Goal: Information Seeking & Learning: Learn about a topic

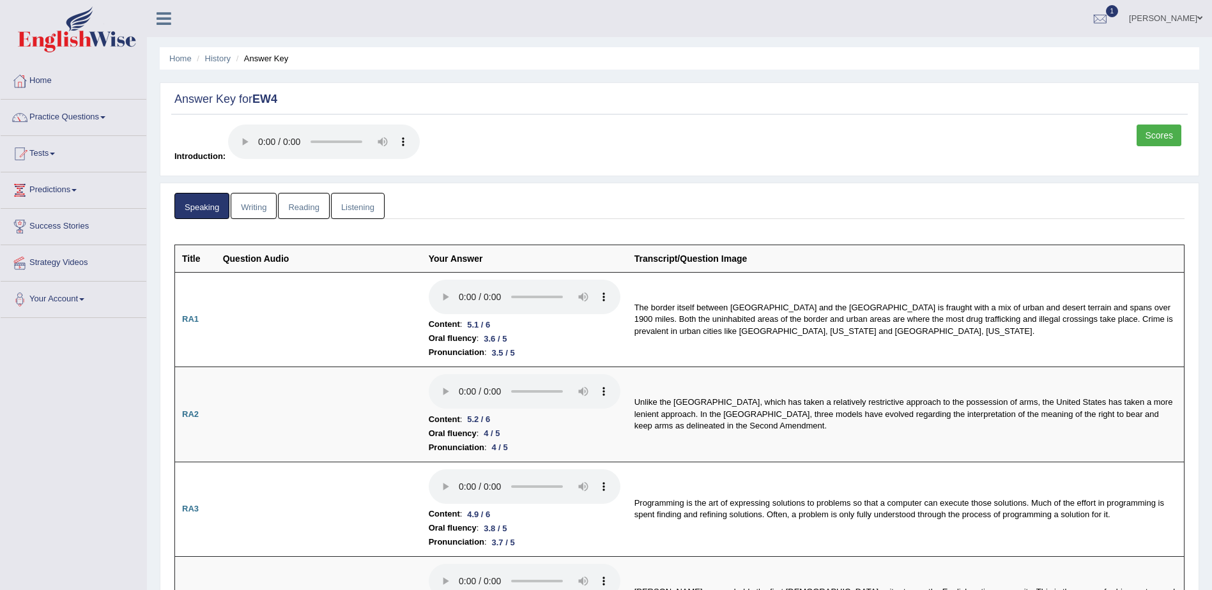
click at [1154, 138] on link "Scores" at bounding box center [1159, 136] width 45 height 22
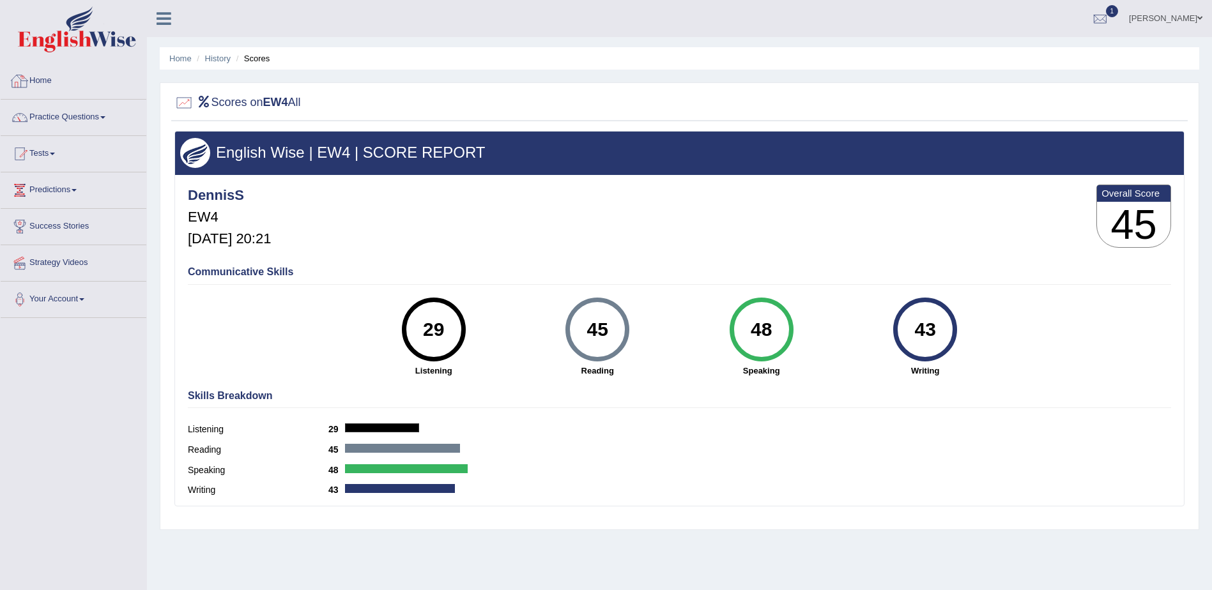
click at [27, 81] on div at bounding box center [19, 81] width 19 height 19
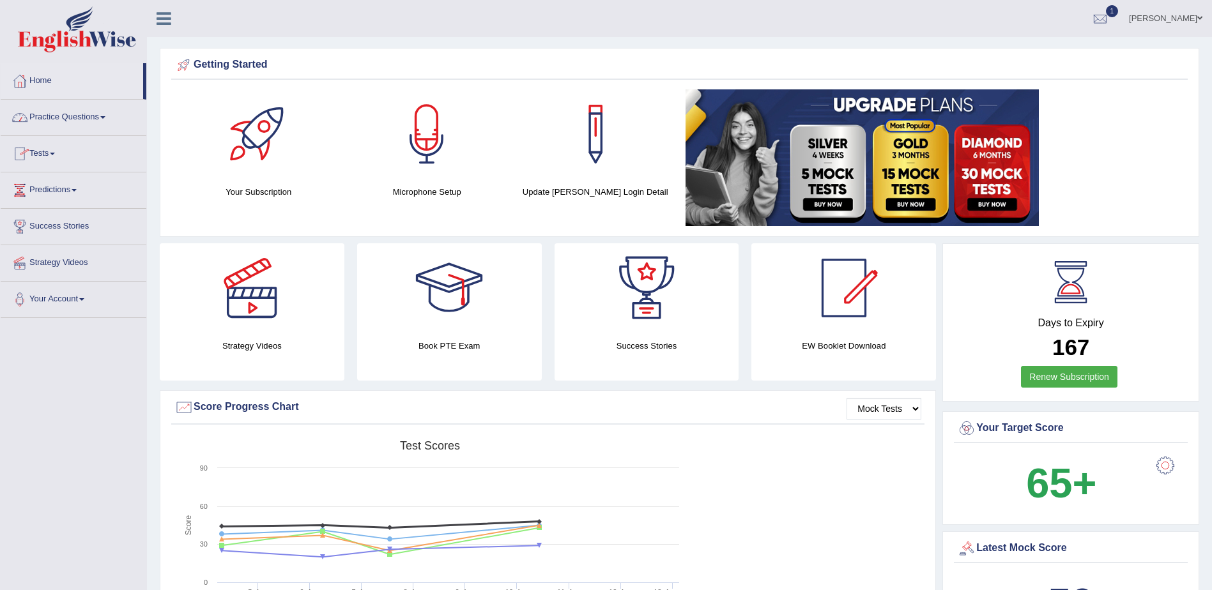
click at [90, 114] on link "Practice Questions" at bounding box center [74, 116] width 146 height 32
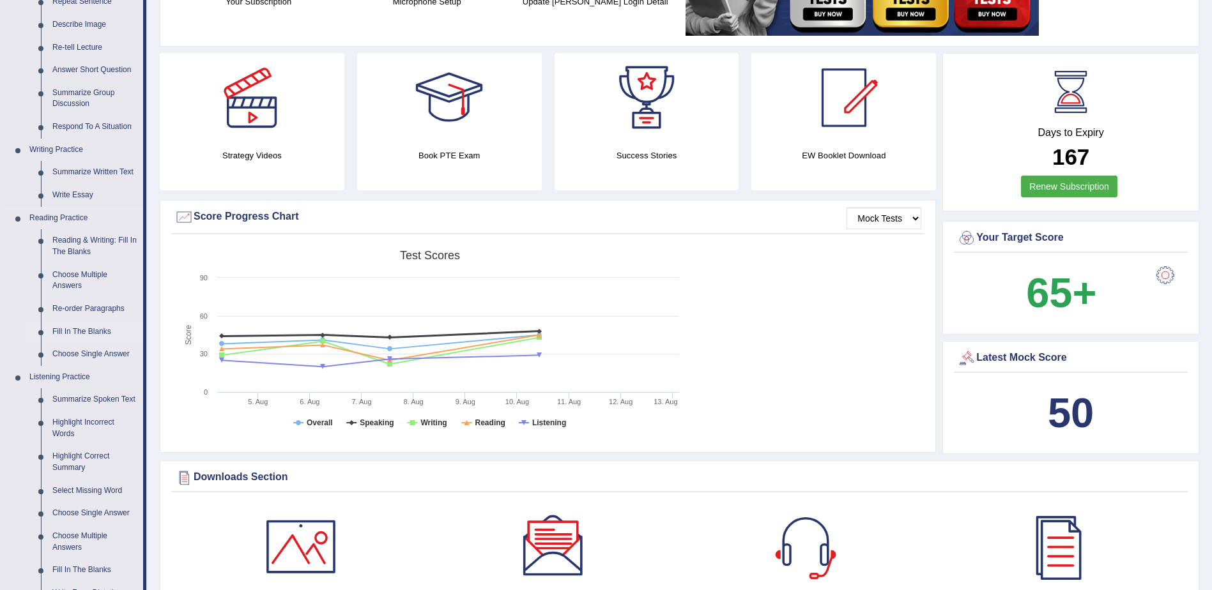
scroll to position [192, 0]
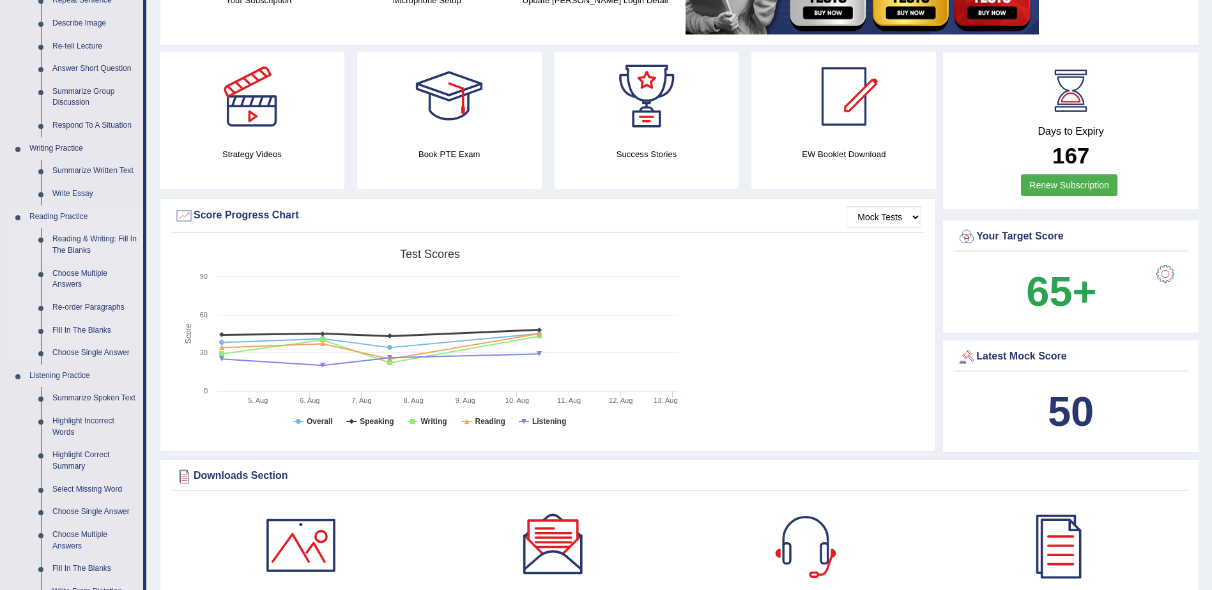
click at [82, 245] on link "Reading & Writing: Fill In The Blanks" at bounding box center [95, 245] width 96 height 34
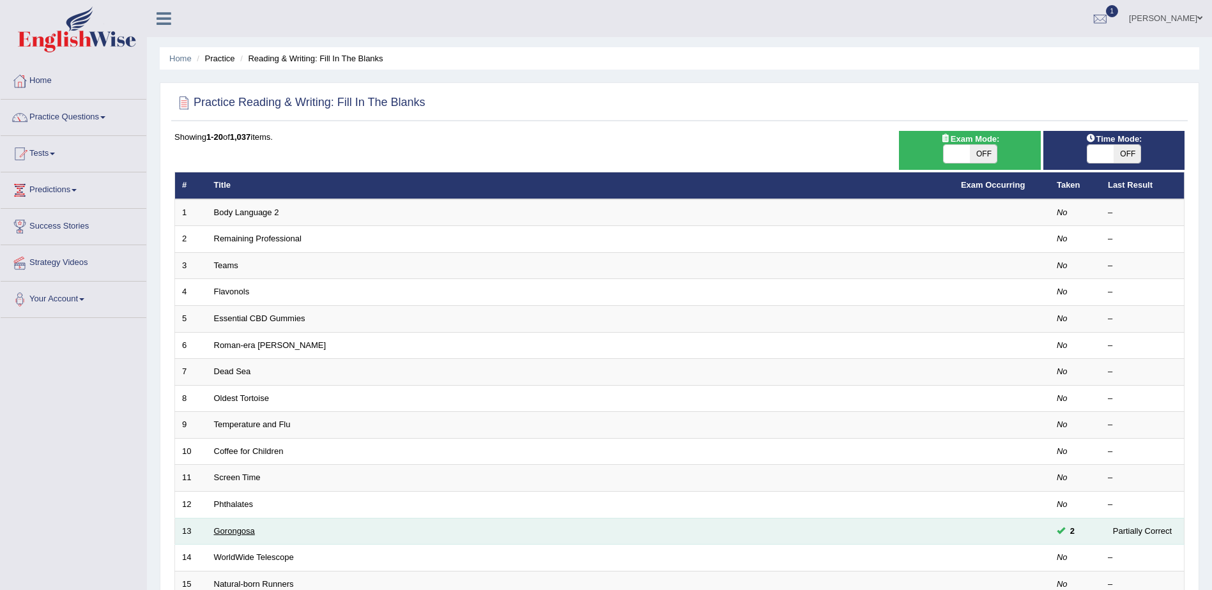
click at [237, 530] on link "Gorongosa" at bounding box center [234, 531] width 41 height 10
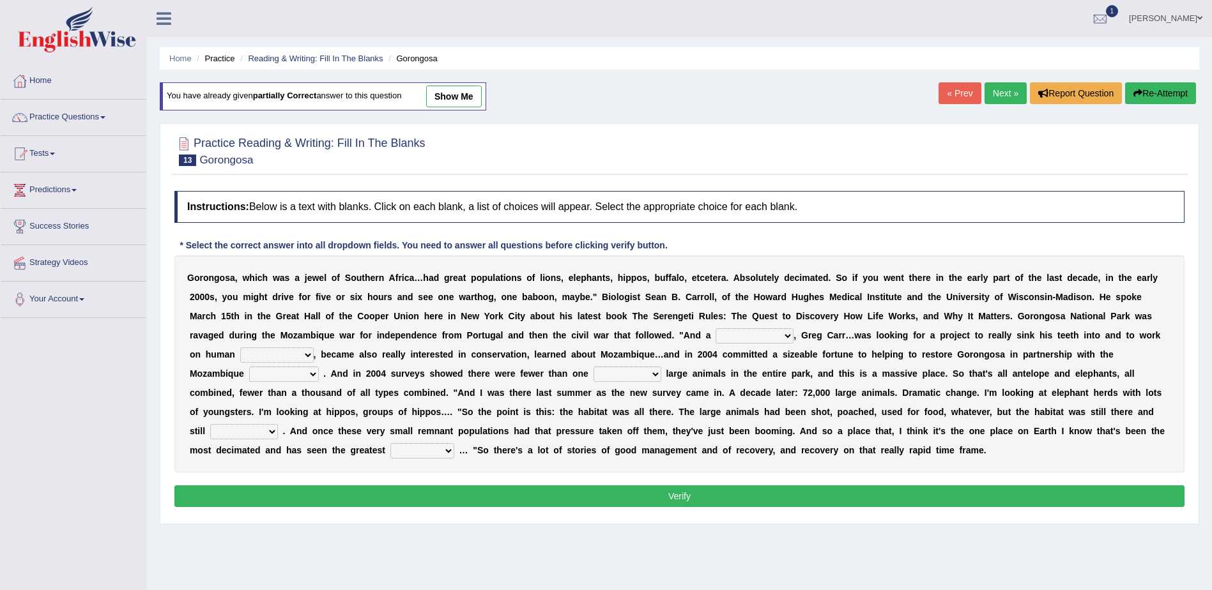
click at [451, 88] on link "show me" at bounding box center [454, 97] width 56 height 22
select select "passion"
select select "development"
select select "journalist"
select select "thousand"
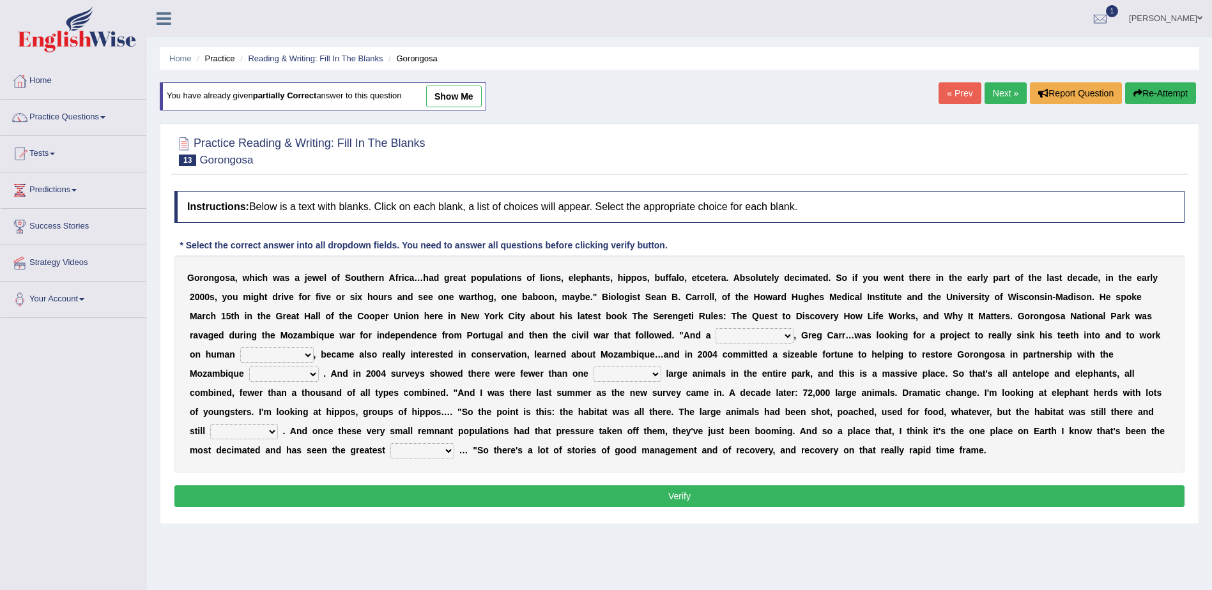
select select "productive"
select select "recovery"
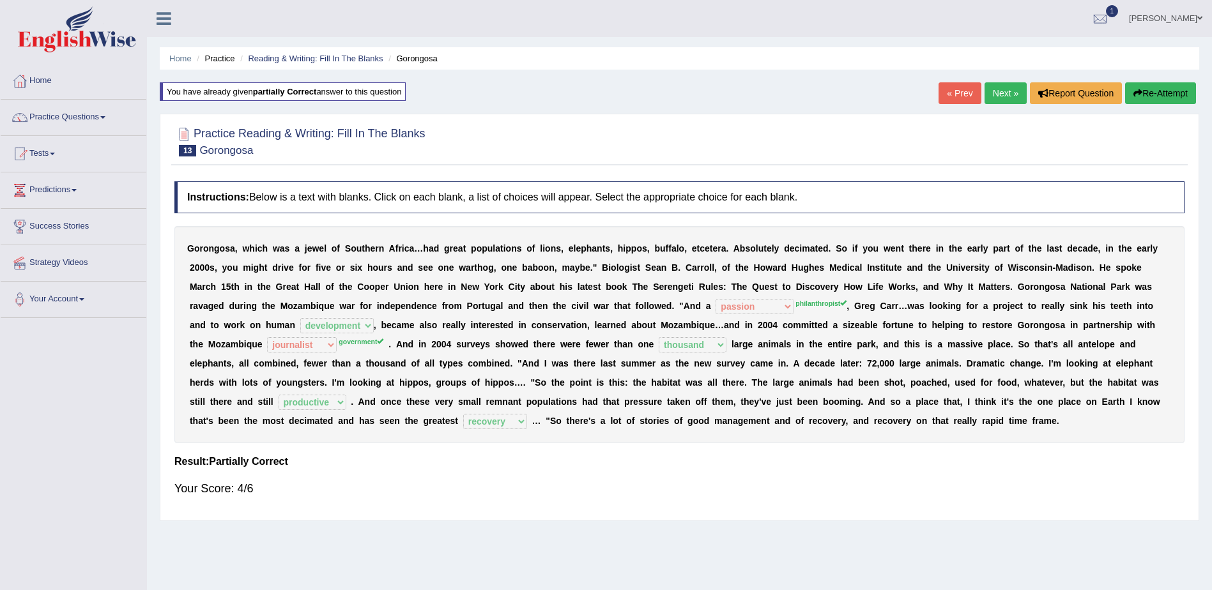
click at [996, 95] on link "Next »" at bounding box center [1006, 93] width 42 height 22
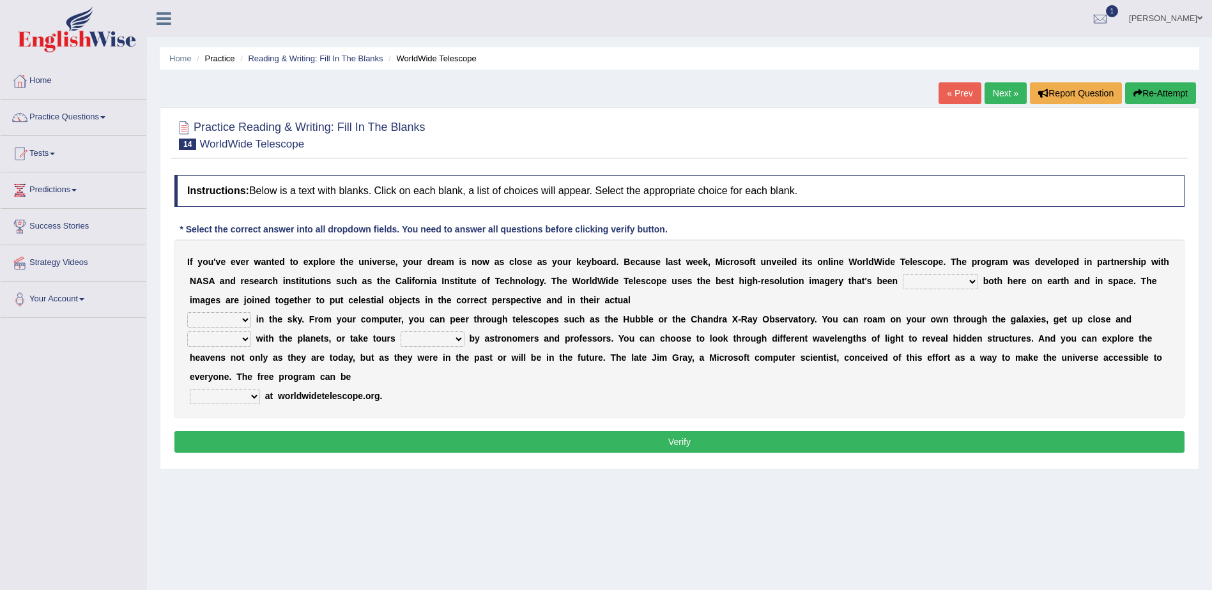
click at [903, 282] on select "degraded ascended remonstrated generated" at bounding box center [940, 281] width 75 height 15
select select "generated"
click at [903, 274] on select "degraded ascended remonstrated generated" at bounding box center [940, 281] width 75 height 15
click at [246, 320] on select "aspects parts conditions positions" at bounding box center [219, 319] width 64 height 15
select select "aspects"
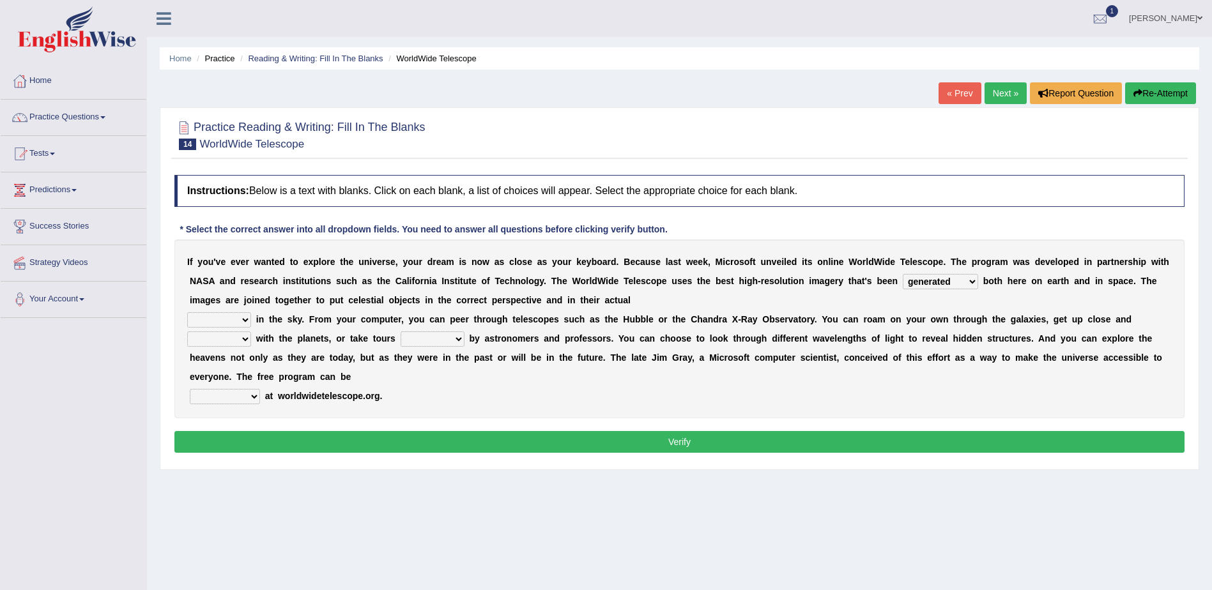
click at [187, 312] on select "aspects parts conditions positions" at bounding box center [219, 319] width 64 height 15
click at [248, 339] on select "personal individual apart polite" at bounding box center [219, 339] width 64 height 15
select select "apart"
click at [187, 332] on select "personal individual apart polite" at bounding box center [219, 339] width 64 height 15
click at [447, 339] on select "guide guided guiding to guide" at bounding box center [433, 339] width 64 height 15
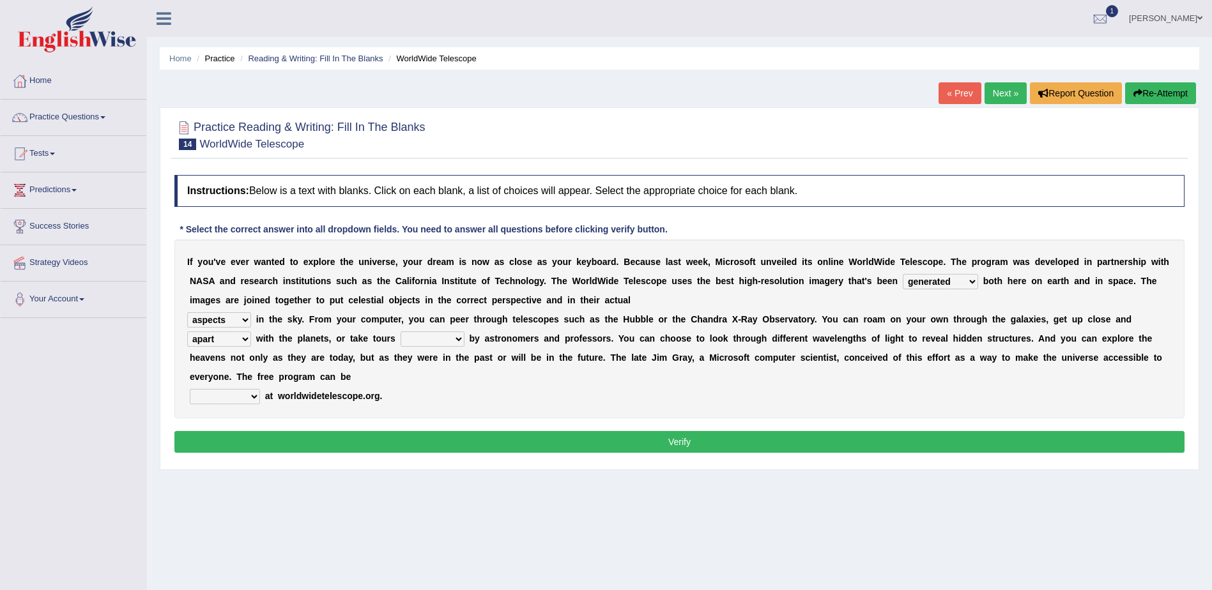
select select "to guide"
click at [401, 332] on select "guide guided guiding to guide" at bounding box center [433, 339] width 64 height 15
click at [252, 397] on select "upheld downloaded loaded posted" at bounding box center [225, 396] width 70 height 15
select select "downloaded"
click at [190, 389] on select "upheld downloaded loaded posted" at bounding box center [225, 396] width 70 height 15
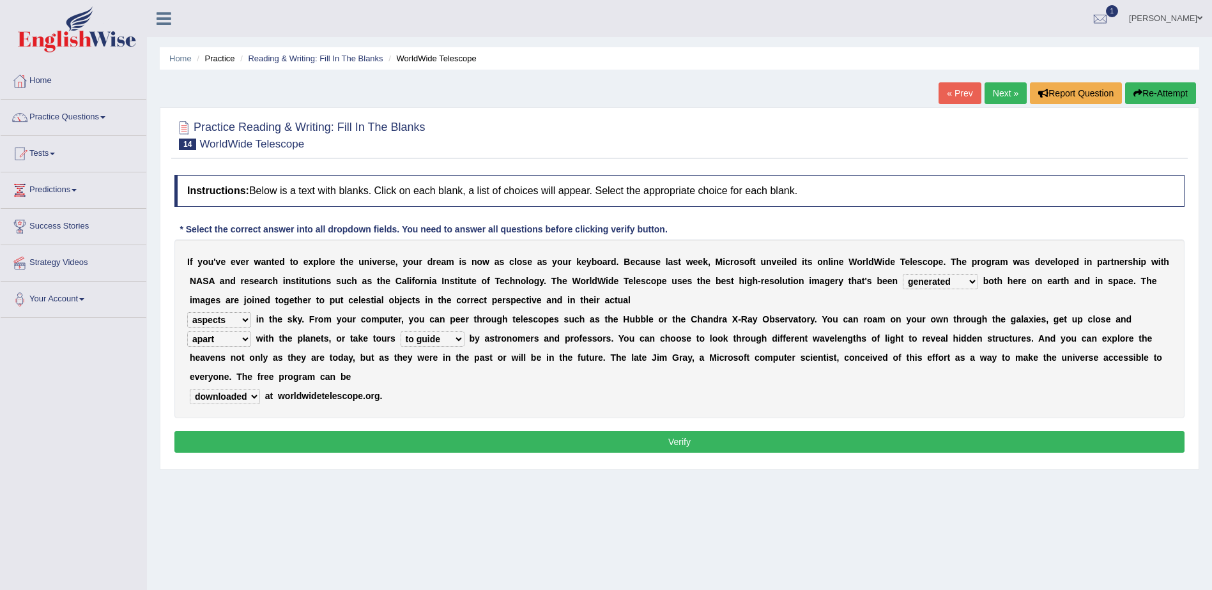
click at [681, 443] on button "Verify" at bounding box center [679, 442] width 1010 height 22
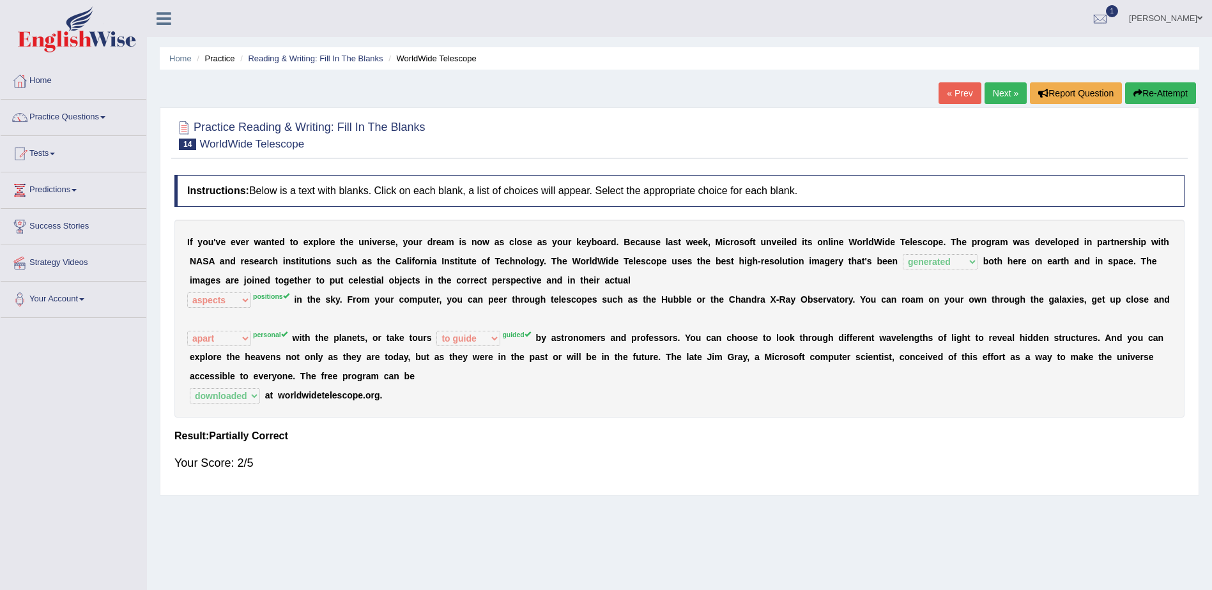
click at [994, 88] on link "Next »" at bounding box center [1006, 93] width 42 height 22
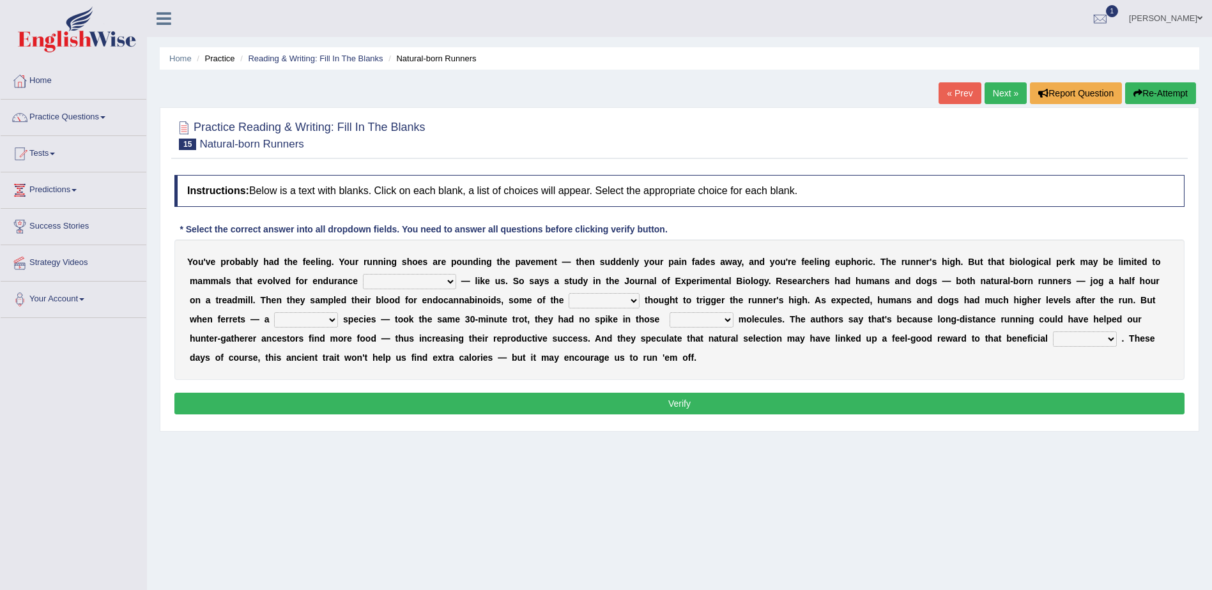
click at [363, 281] on select "dykes personalize classifies exercise" at bounding box center [409, 281] width 93 height 15
select select "personalize"
click at [363, 274] on select "dykes personalize classifies exercise" at bounding box center [409, 281] width 93 height 15
click at [569, 300] on select "almshouse turnarounds compounds foxhounds" at bounding box center [604, 300] width 71 height 15
select select "compounds"
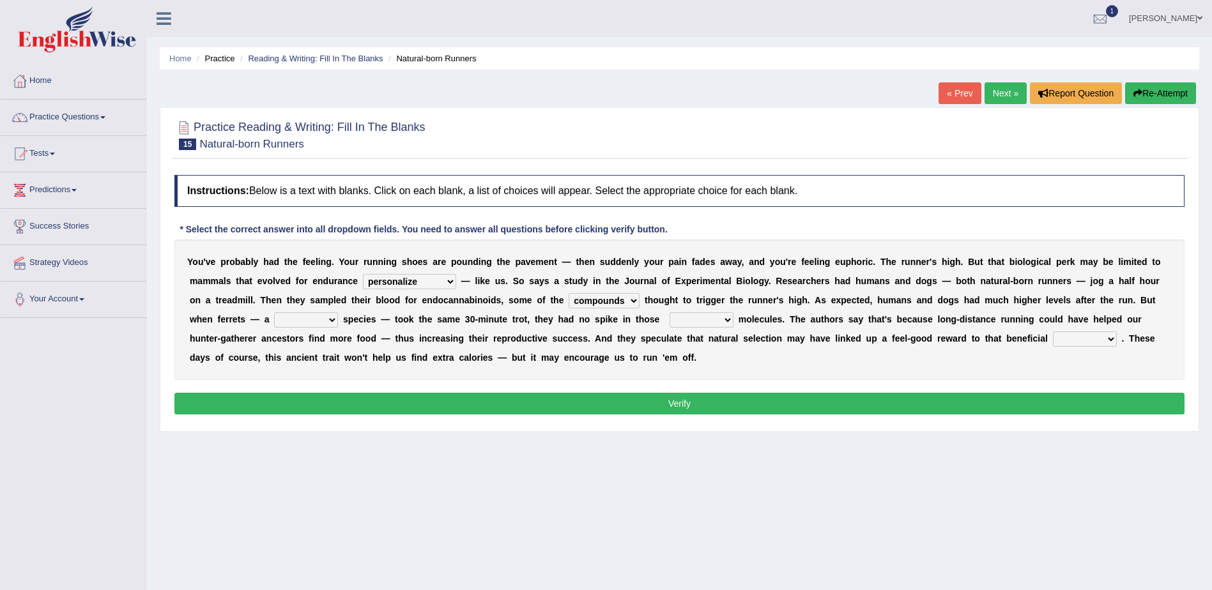
click at [569, 293] on select "almshouse turnarounds compounds foxhounds" at bounding box center [604, 300] width 71 height 15
click at [338, 312] on select "excellency merely faerie sedentary" at bounding box center [306, 319] width 64 height 15
select select "excellency"
click at [338, 312] on select "excellency merely faerie sedentary" at bounding box center [306, 319] width 64 height 15
click at [670, 320] on select "groaned feel-good inchoate loaned" at bounding box center [702, 319] width 64 height 15
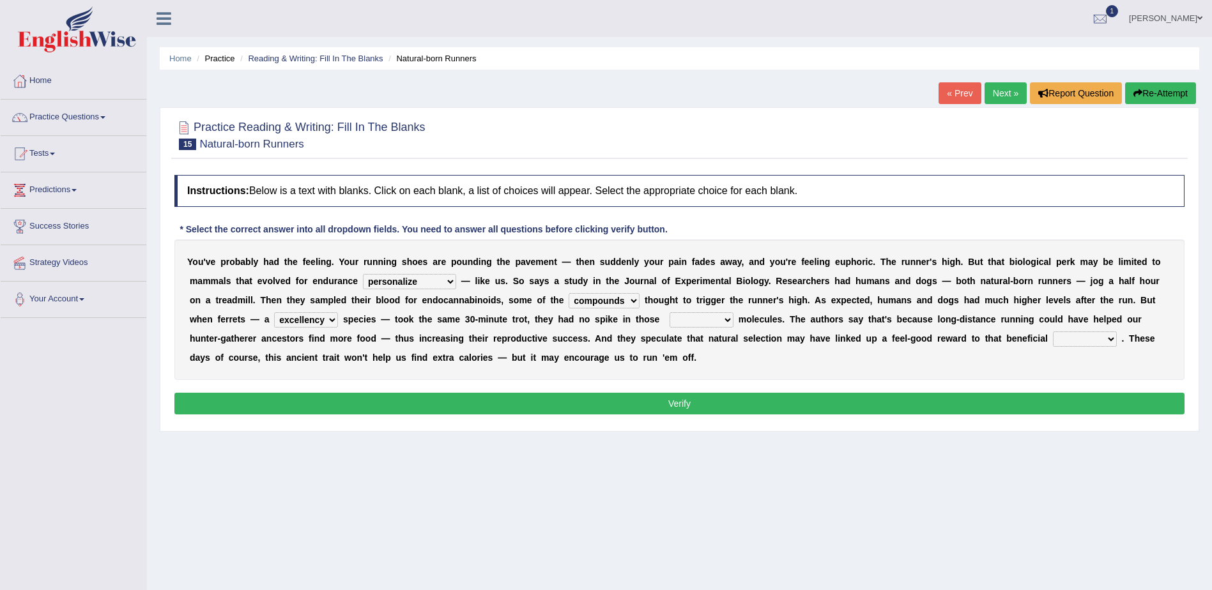
select select "groaned"
click at [670, 312] on select "groaned feel-good inchoate loaned" at bounding box center [702, 319] width 64 height 15
click at [1053, 338] on select "wager exchanger behavior regulator" at bounding box center [1085, 339] width 64 height 15
select select "behavior"
click at [1053, 332] on select "wager exchanger behavior regulator" at bounding box center [1085, 339] width 64 height 15
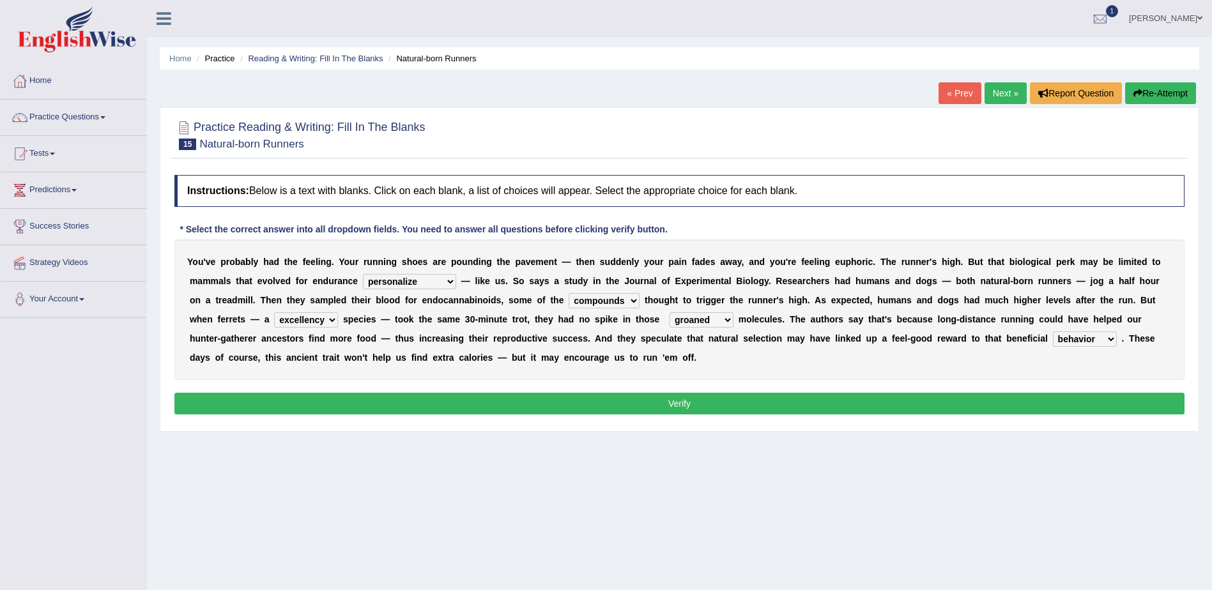
click at [662, 402] on button "Verify" at bounding box center [679, 404] width 1010 height 22
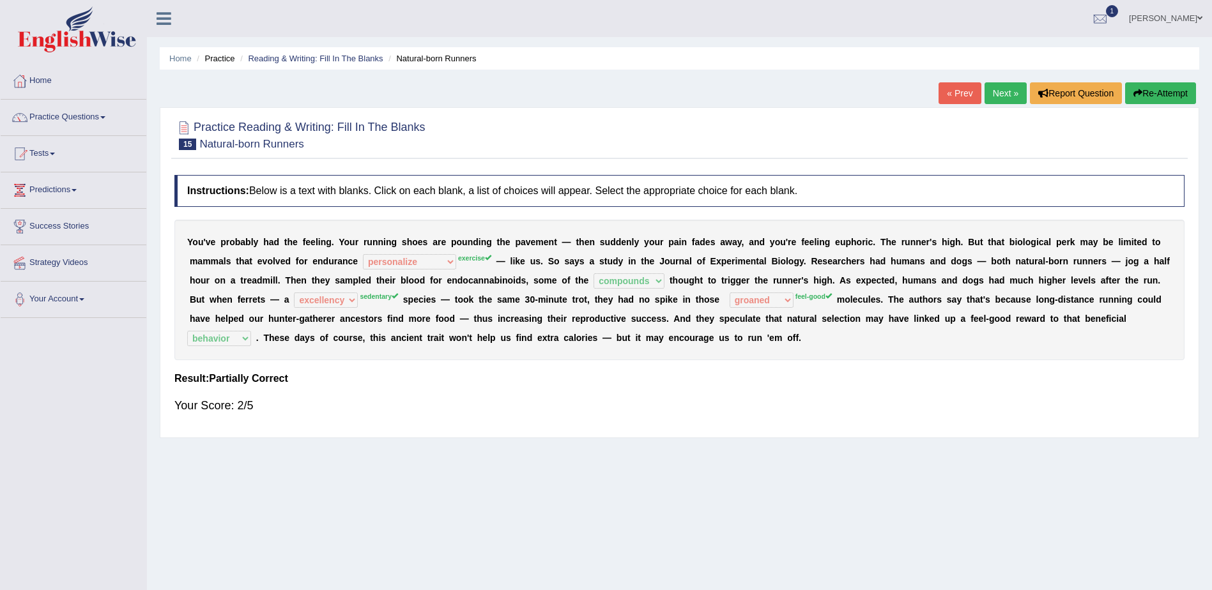
click at [999, 95] on link "Next »" at bounding box center [1006, 93] width 42 height 22
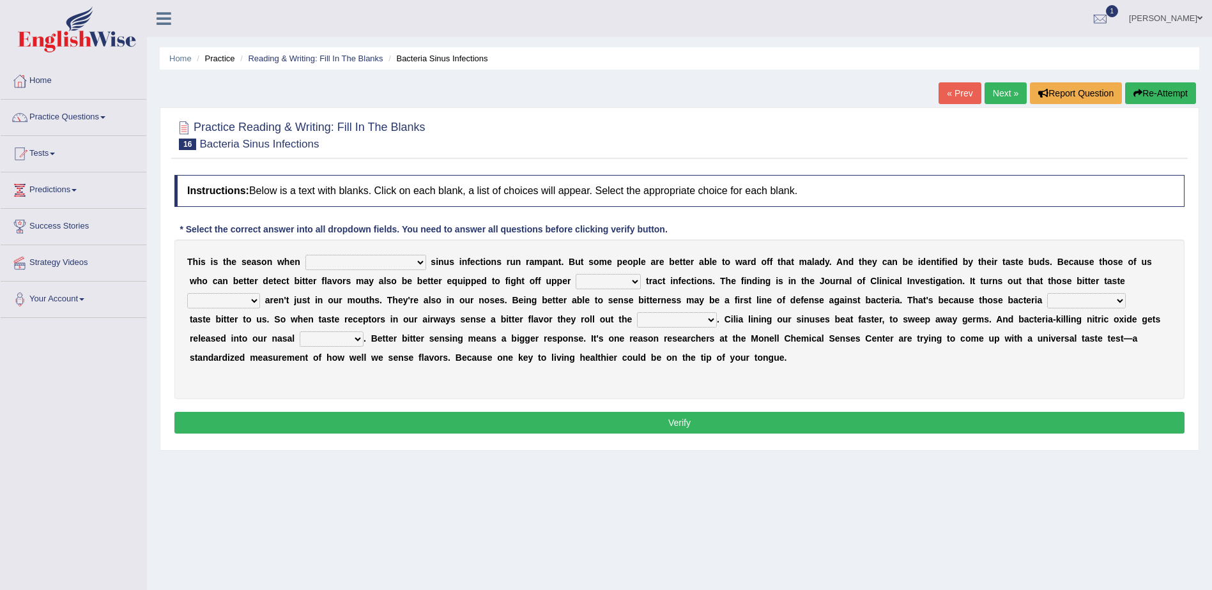
click at [353, 261] on select "conventicle atheist bacterial prissier" at bounding box center [365, 262] width 121 height 15
select select "atheist"
click at [305, 255] on select "conventicle atheist bacterial prissier" at bounding box center [365, 262] width 121 height 15
click at [576, 282] on select "faulty respiratory togae gawky" at bounding box center [608, 281] width 65 height 15
select select "respiratory"
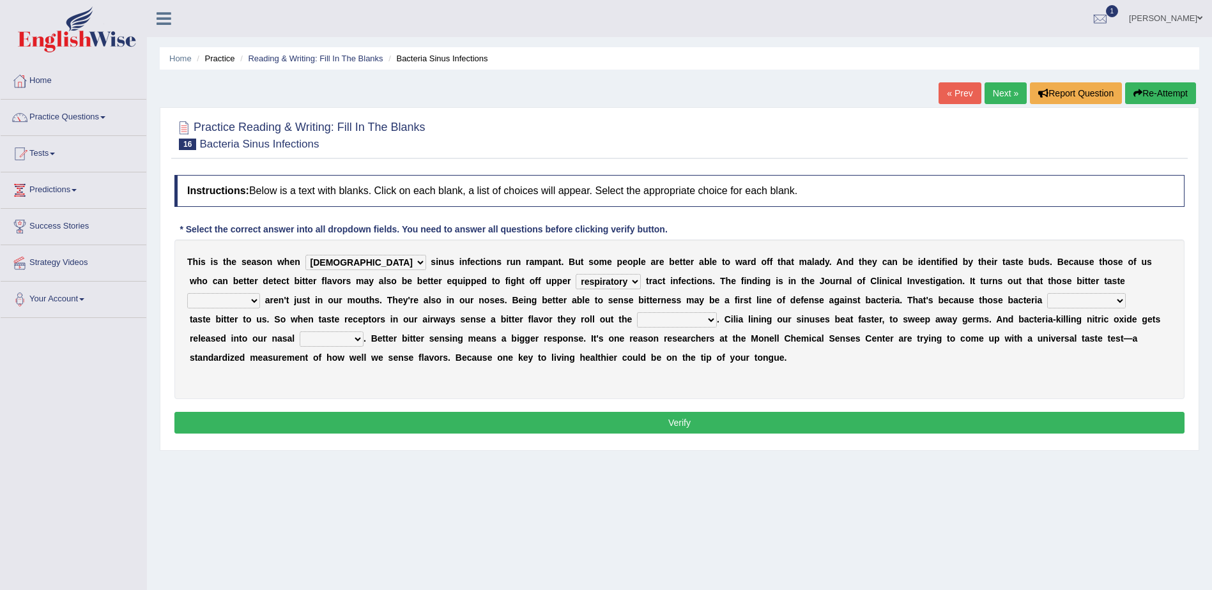
click at [576, 274] on select "faulty respiratory togae gawky" at bounding box center [608, 281] width 65 height 15
click at [260, 293] on select "depressions dinners submissions receptors" at bounding box center [223, 300] width 73 height 15
select select "receptors"
click at [260, 293] on select "depressions dinners submissions receptors" at bounding box center [223, 300] width 73 height 15
click at [1047, 299] on select "purposelessly actually diagonally providently" at bounding box center [1086, 300] width 79 height 15
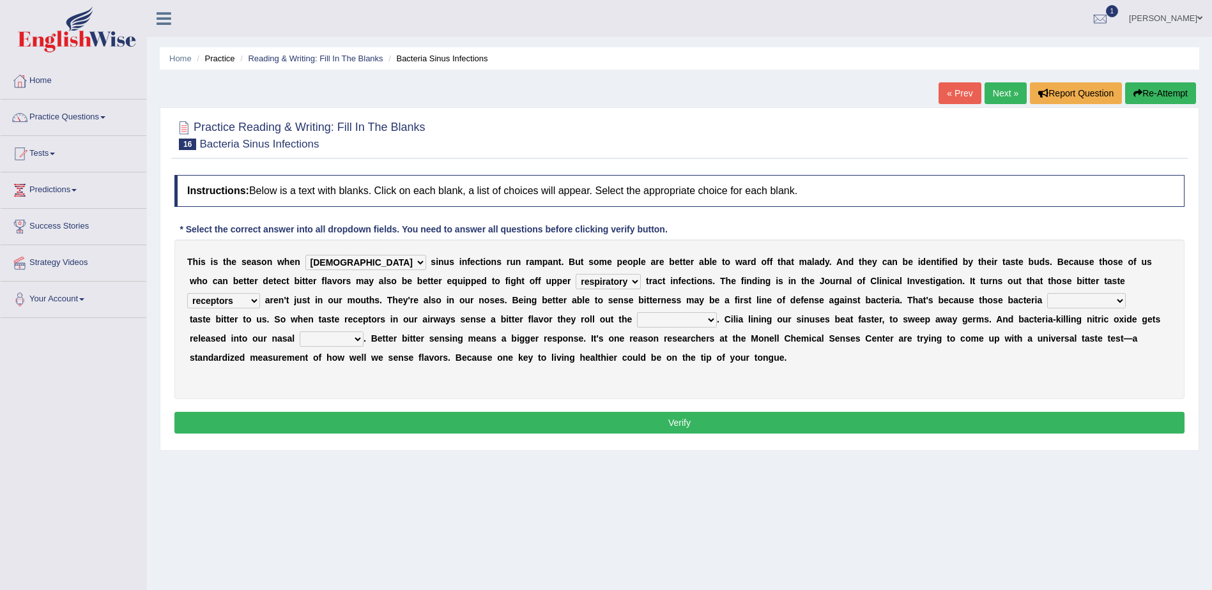
select select "providently"
click at [1047, 293] on select "purposelessly actually diagonally providently" at bounding box center [1086, 300] width 79 height 15
click at [1047, 298] on select "purposelessly actually diagonally providently" at bounding box center [1086, 300] width 79 height 15
click at [673, 318] on select "defenses contradictions chestnuts pelvis" at bounding box center [677, 319] width 80 height 15
select select "defenses"
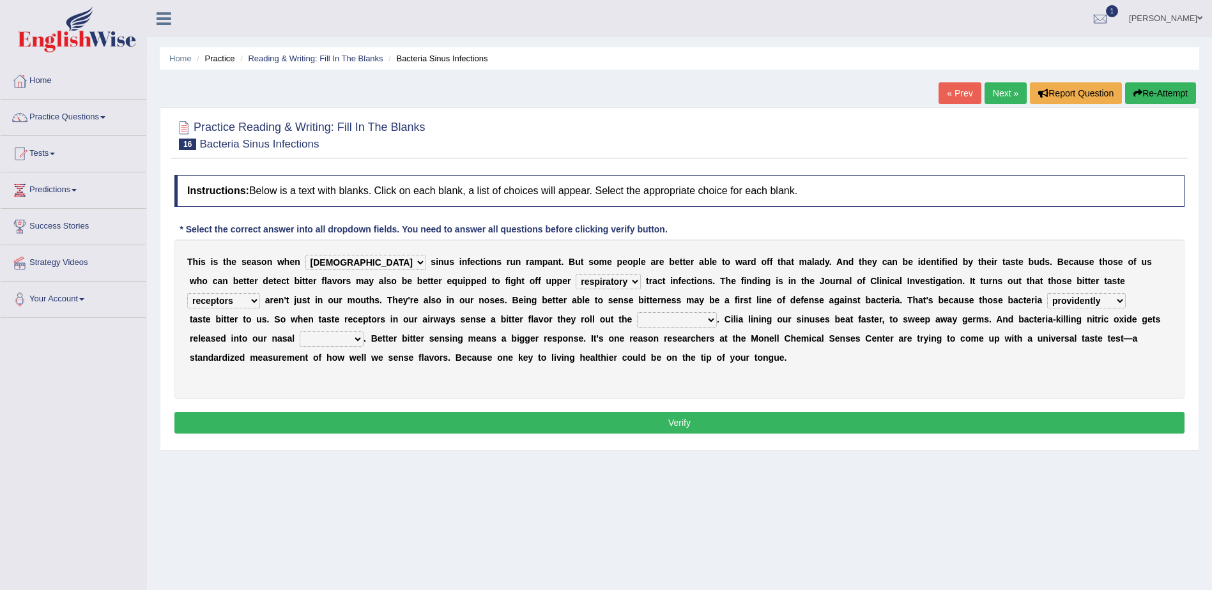
click at [637, 312] on select "defenses contradictions chestnuts pelvis" at bounding box center [677, 319] width 80 height 15
click at [300, 339] on select "causalities localities infirmities cavities" at bounding box center [332, 339] width 64 height 15
select select "infirmities"
click at [300, 332] on select "causalities localities infirmities cavities" at bounding box center [332, 339] width 64 height 15
click at [682, 423] on button "Verify" at bounding box center [679, 423] width 1010 height 22
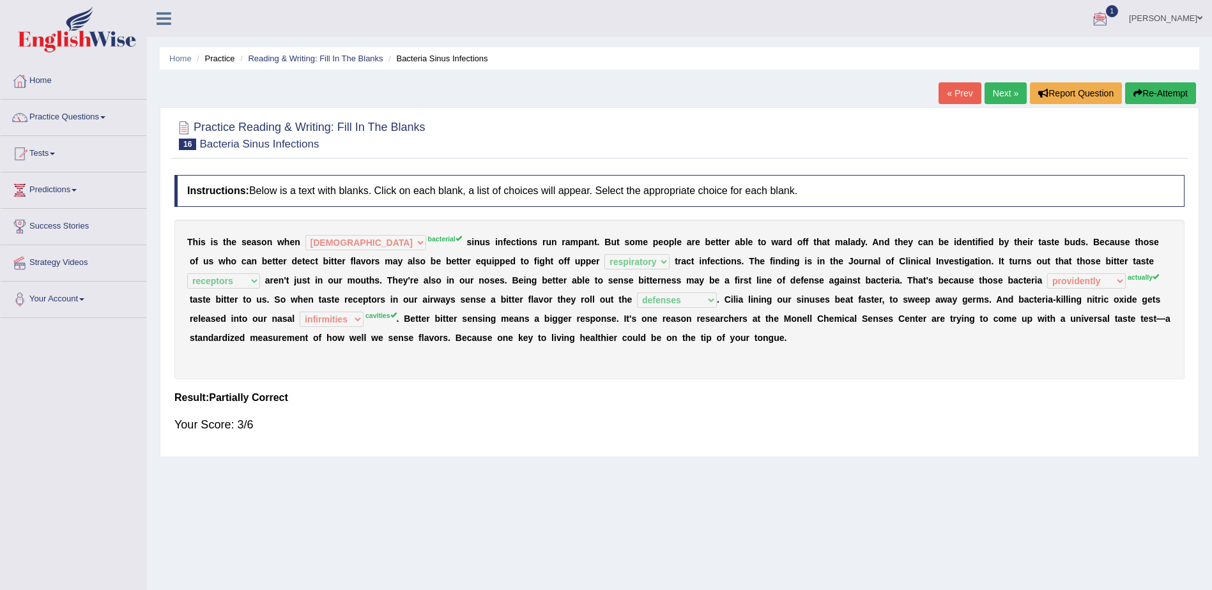
click at [1000, 92] on link "Next »" at bounding box center [1006, 93] width 42 height 22
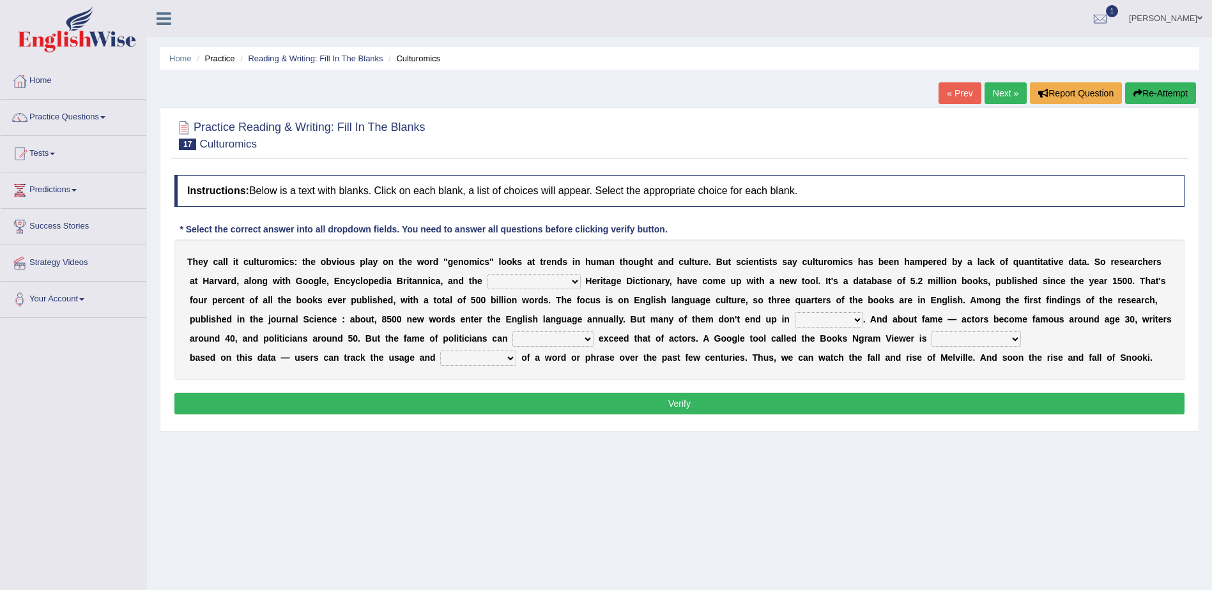
click at [491, 280] on select "Mettlesome Silicon [MEDICAL_DATA] American" at bounding box center [533, 281] width 93 height 15
click at [487, 474] on div "Home Practice Reading & Writing: Fill In The Blanks Culturomics « Prev Next » R…" at bounding box center [679, 319] width 1065 height 639
click at [491, 284] on select "Mettlesome Silicon [MEDICAL_DATA] American" at bounding box center [533, 281] width 93 height 15
select select "American"
click at [487, 274] on select "Mettlesome Silicon [MEDICAL_DATA] American" at bounding box center [533, 281] width 93 height 15
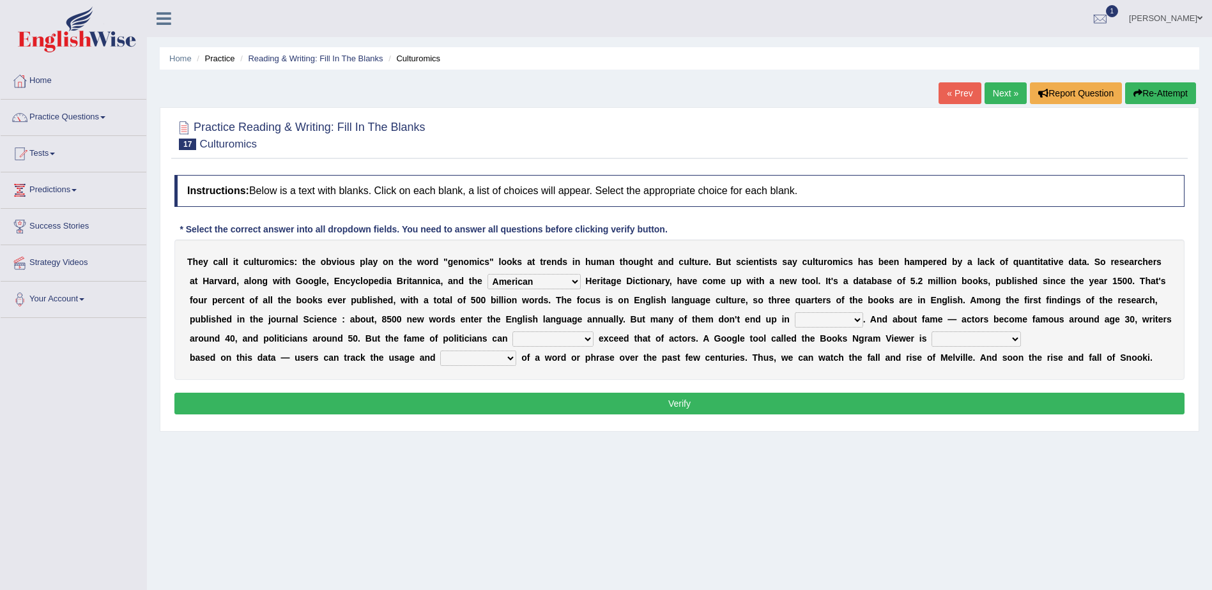
click at [795, 319] on select "veterinaries fairies dictionaries smithies" at bounding box center [829, 319] width 68 height 15
select select "dictionaries"
click at [795, 312] on select "veterinaries fairies dictionaries smithies" at bounding box center [829, 319] width 68 height 15
click at [512, 341] on select "intelligibly eventually venturesomely preferably" at bounding box center [552, 339] width 81 height 15
select select "intelligibly"
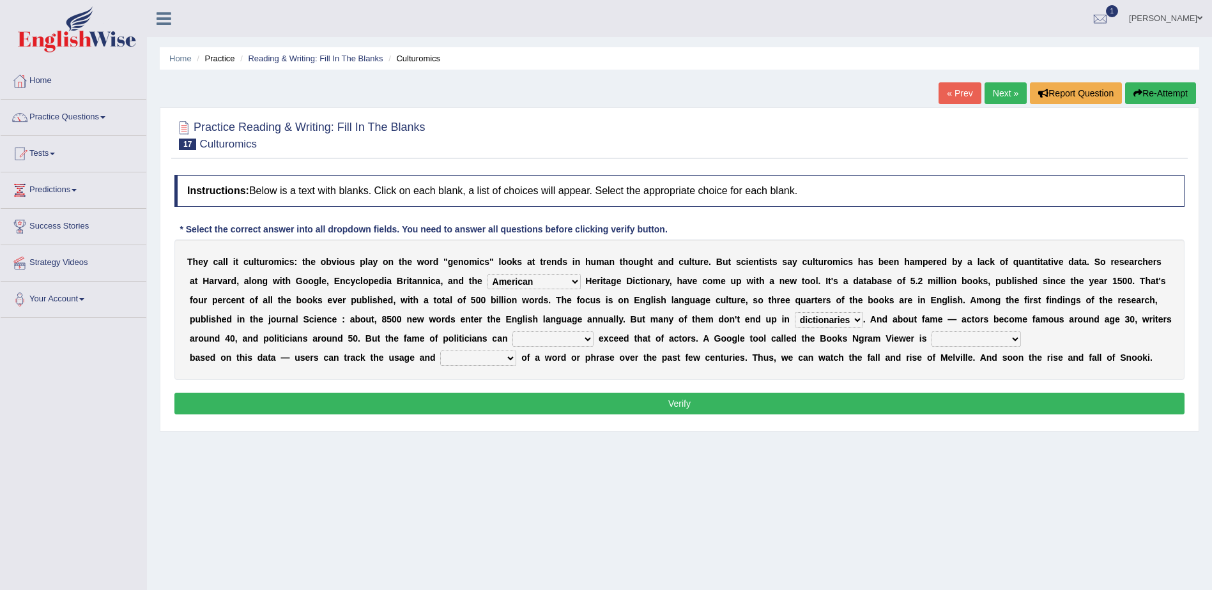
click at [512, 332] on select "intelligibly eventually venturesomely preferably" at bounding box center [552, 339] width 81 height 15
click at [932, 339] on select "nonoccupational nonbreakable trainable available" at bounding box center [976, 339] width 89 height 15
select select "available"
click at [932, 332] on select "nonoccupational nonbreakable trainable available" at bounding box center [976, 339] width 89 height 15
click at [487, 356] on select "frequency derisory drearily inappreciably" at bounding box center [478, 358] width 76 height 15
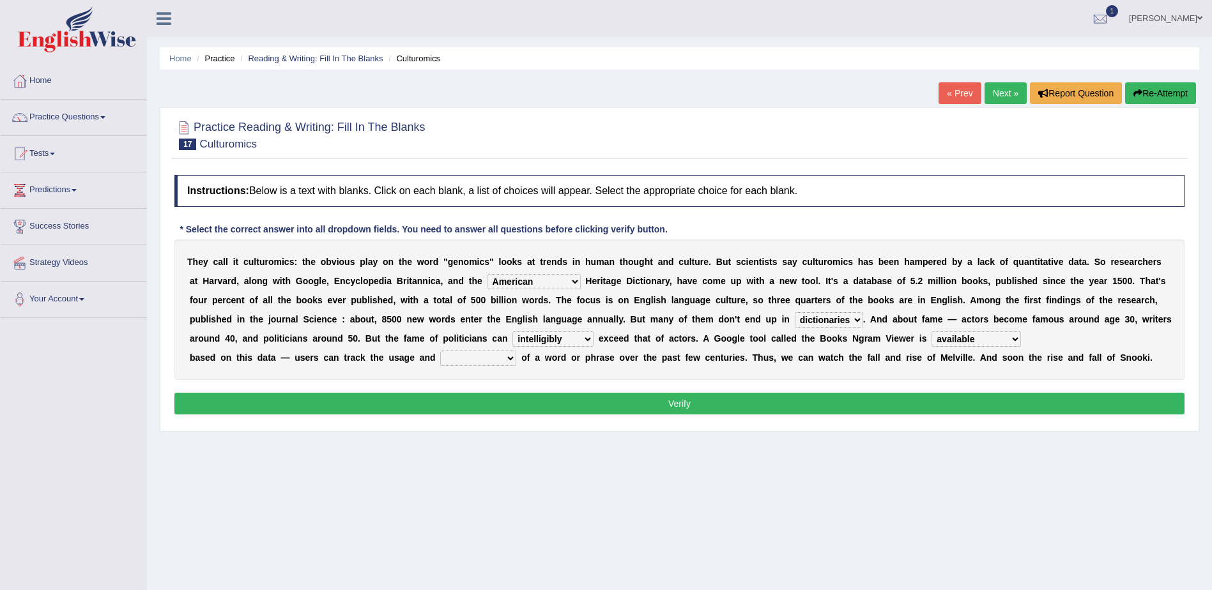
select select "frequency"
click at [440, 351] on select "frequency derisory drearily inappreciably" at bounding box center [478, 358] width 76 height 15
click at [680, 404] on button "Verify" at bounding box center [679, 404] width 1010 height 22
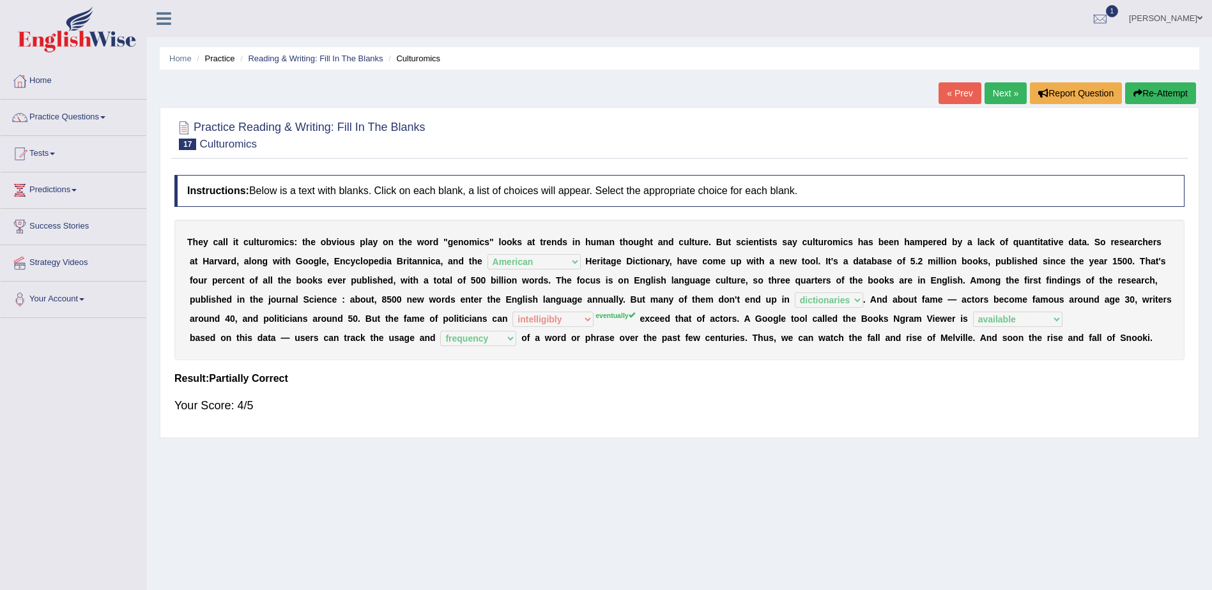
click at [1003, 91] on link "Next »" at bounding box center [1006, 93] width 42 height 22
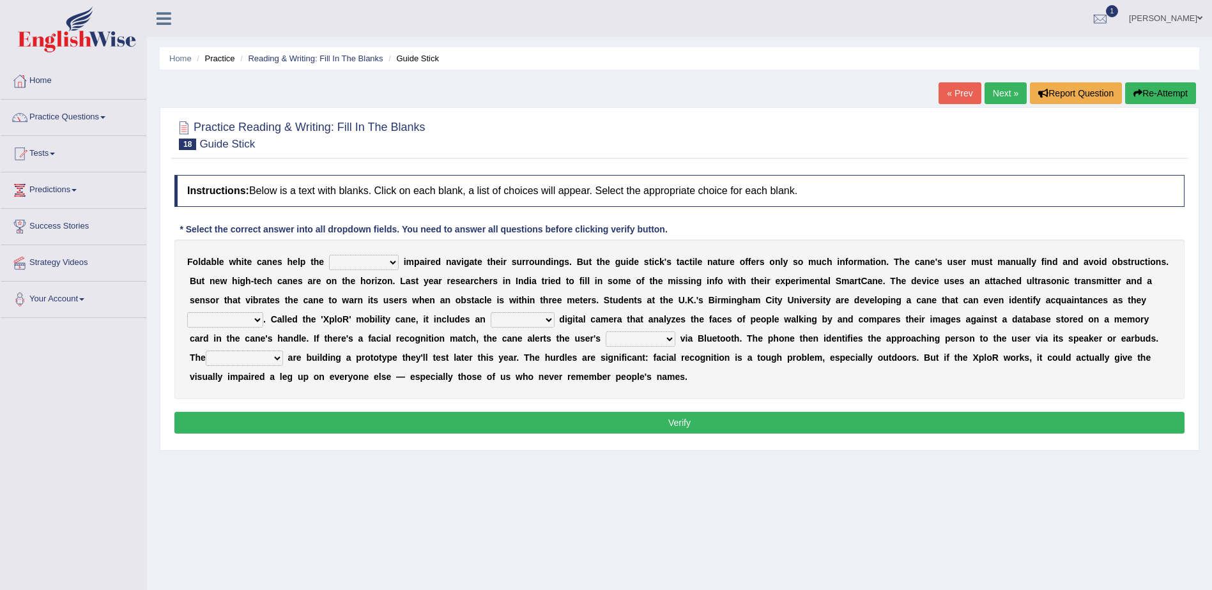
click at [380, 262] on select "felicity insensitivity visually malleability" at bounding box center [364, 262] width 70 height 15
select select "felicity"
click at [329, 255] on select "felicity insensitivity visually malleability" at bounding box center [364, 262] width 70 height 15
click at [263, 312] on select "likelihood throat northernmost approach" at bounding box center [225, 319] width 76 height 15
select select "approach"
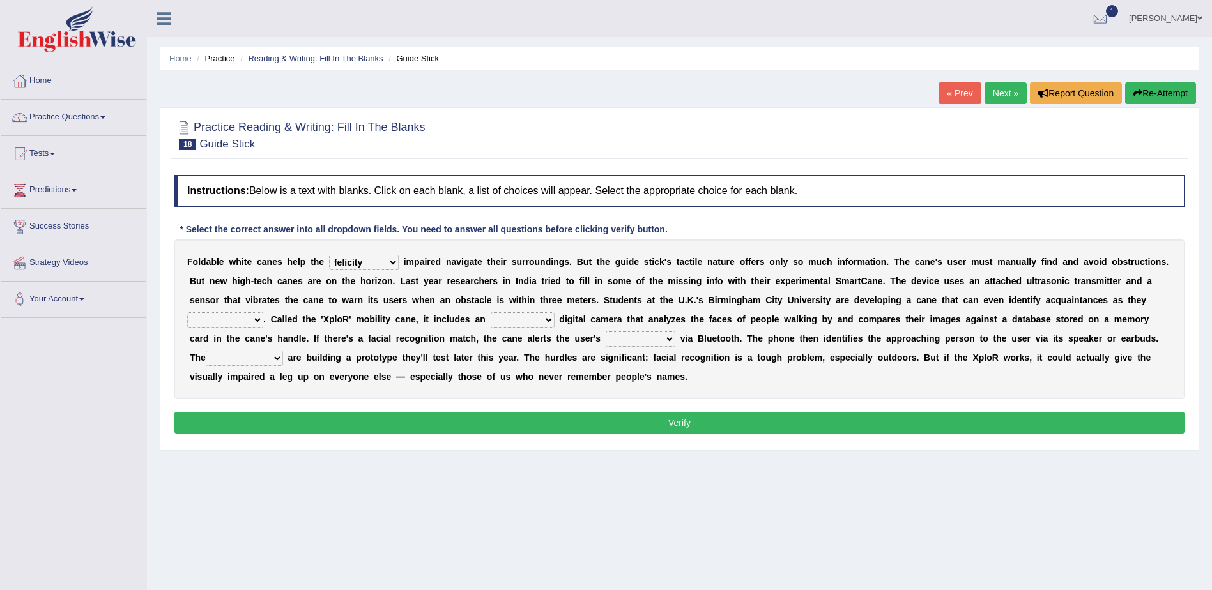
click at [263, 312] on select "likelihood throat northernmost approach" at bounding box center [225, 319] width 76 height 15
click at [491, 319] on select "untested embedded deadest skinhead" at bounding box center [523, 319] width 64 height 15
select select "skinhead"
click at [491, 312] on select "untested embedded deadest skinhead" at bounding box center [523, 319] width 64 height 15
click at [606, 337] on select "waterborne alone smartphone postpone" at bounding box center [641, 339] width 70 height 15
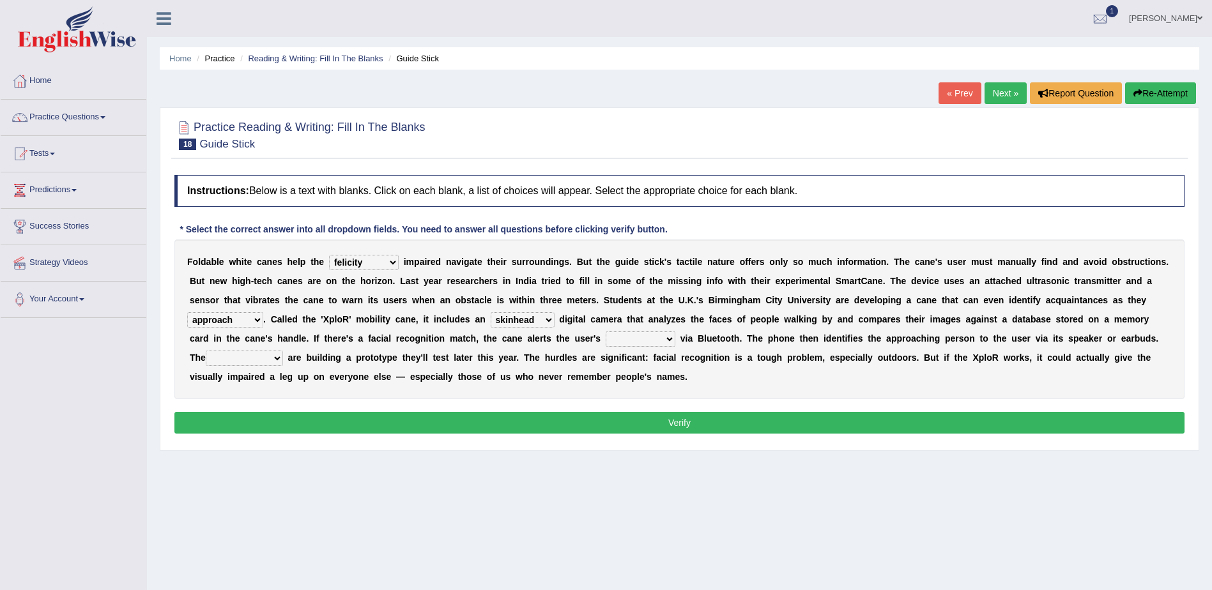
select select "smartphone"
click at [606, 332] on select "waterborne alone smartphone postpone" at bounding box center [641, 339] width 70 height 15
click at [283, 351] on select "jurisprudence bootless students jukebox" at bounding box center [244, 358] width 77 height 15
select select "bootless"
click at [283, 351] on select "jurisprudence bootless students jukebox" at bounding box center [244, 358] width 77 height 15
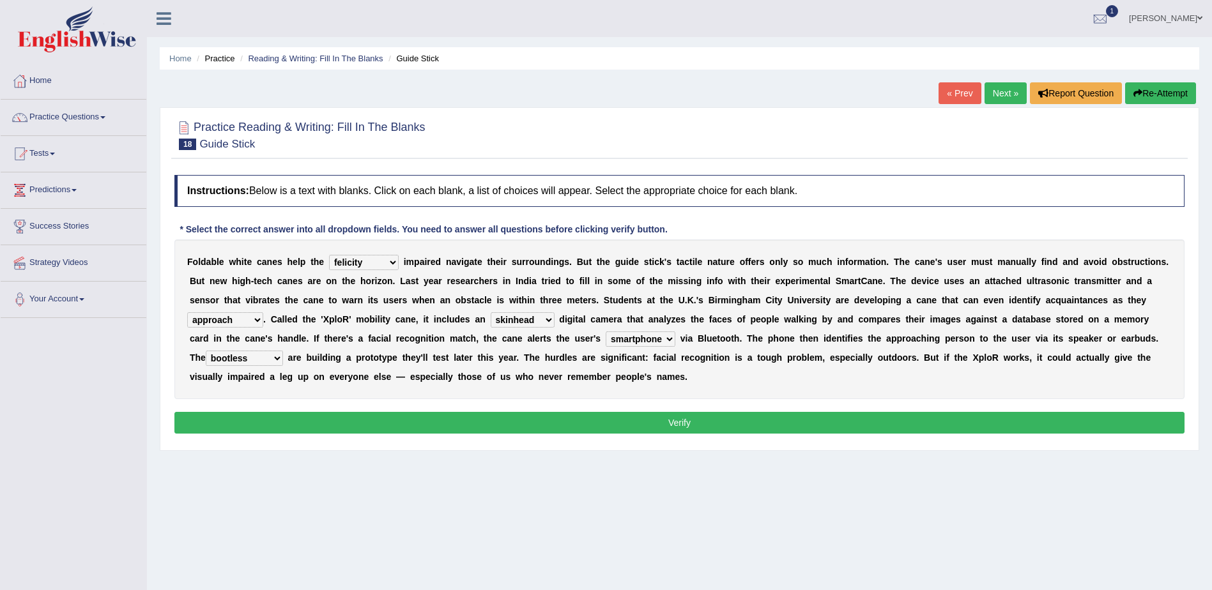
click at [655, 421] on button "Verify" at bounding box center [679, 423] width 1010 height 22
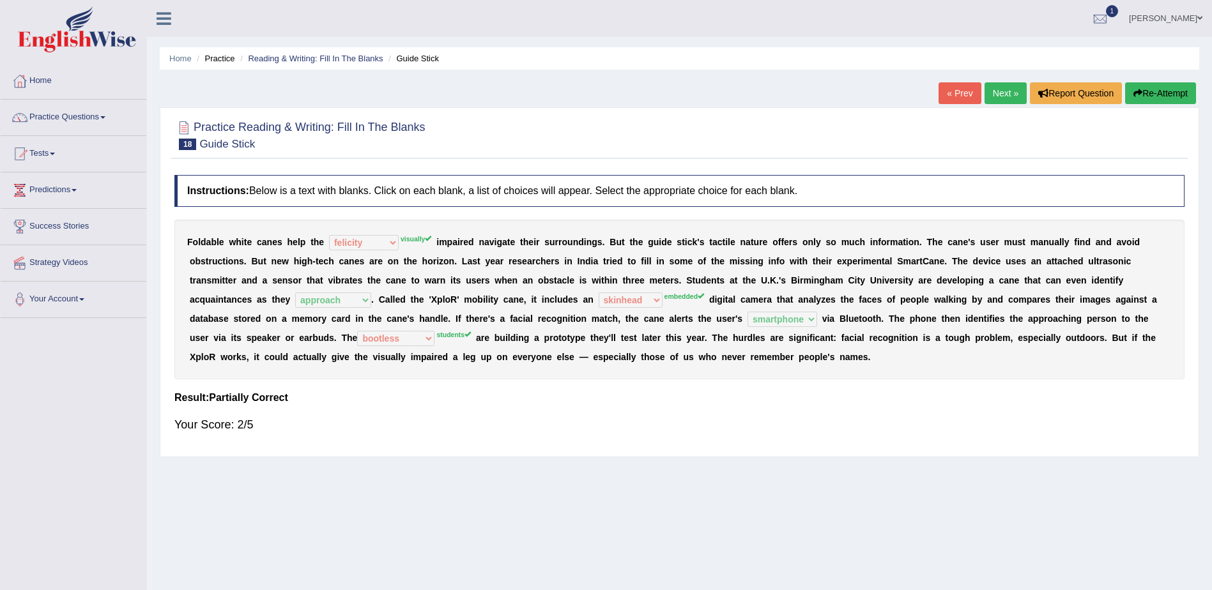
click at [1001, 91] on link "Next »" at bounding box center [1006, 93] width 42 height 22
